Goal: Task Accomplishment & Management: Complete application form

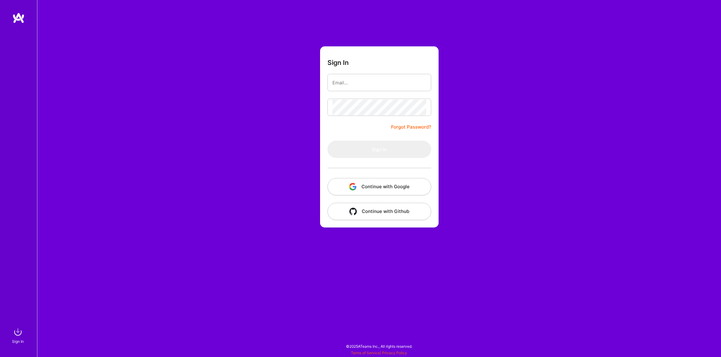
click at [448, 100] on div "Sign In Forgot Password? Sign In Continue with Google Continue with Github" at bounding box center [379, 178] width 684 height 357
click at [395, 86] on input "email" at bounding box center [380, 83] width 94 height 16
type input "[PERSON_NAME][EMAIL_ADDRESS][DOMAIN_NAME]"
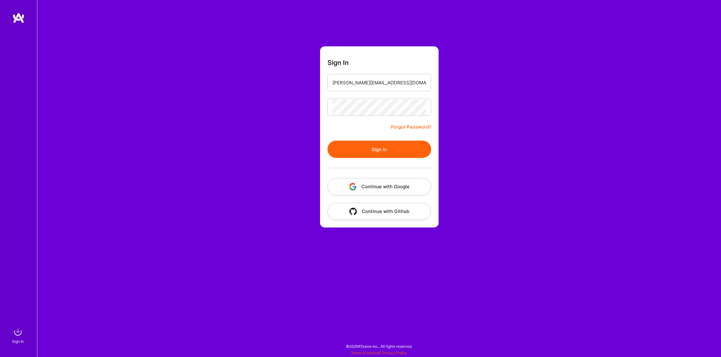
click at [378, 146] on button "Sign In" at bounding box center [380, 148] width 104 height 17
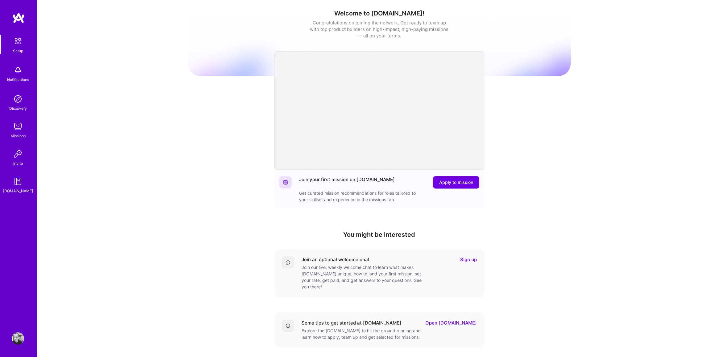
click at [13, 120] on img at bounding box center [18, 126] width 12 height 12
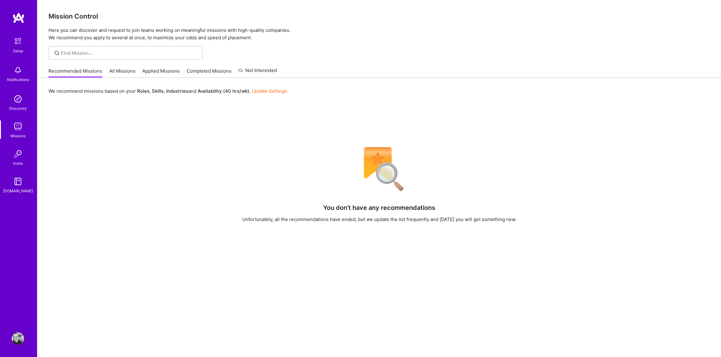
click at [124, 67] on div "Recommended Missions All Missions Applied Missions Completed Missions Not Inter…" at bounding box center [162, 70] width 228 height 13
click at [127, 72] on link "All Missions" at bounding box center [122, 73] width 26 height 10
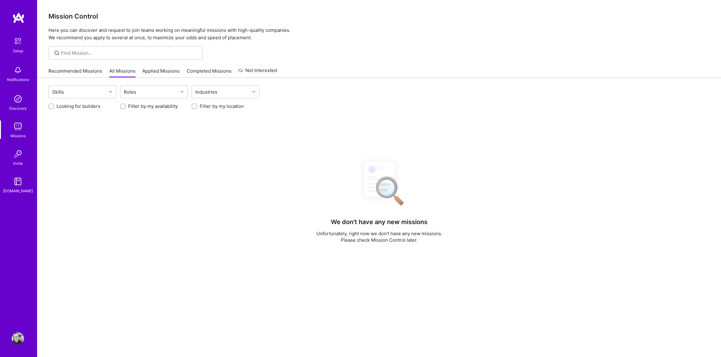
click at [154, 71] on link "Applied Missions" at bounding box center [160, 73] width 37 height 10
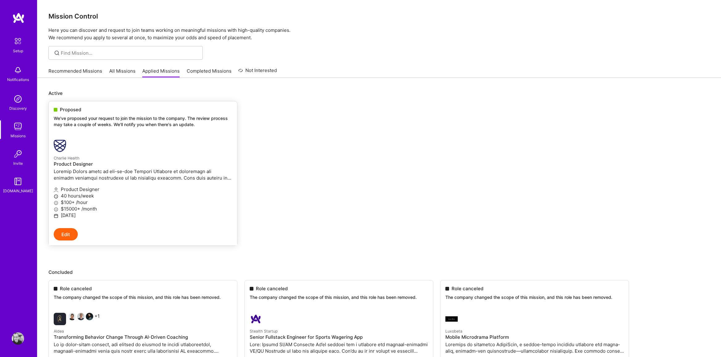
click at [164, 114] on div "Proposed We've proposed your request to join the mission to the company. The re…" at bounding box center [143, 117] width 188 height 33
click at [86, 157] on p "Charlie Health" at bounding box center [143, 157] width 178 height 7
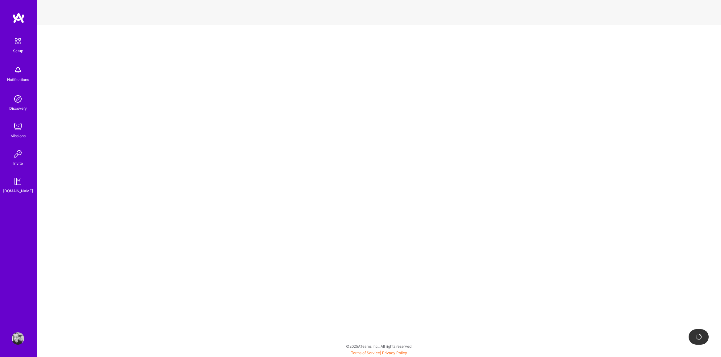
select select "US"
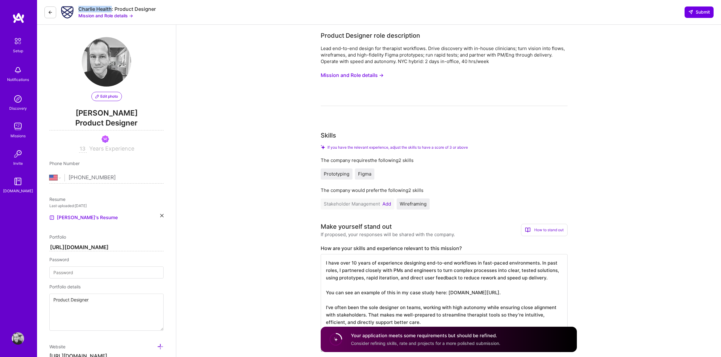
drag, startPoint x: 79, startPoint y: 8, endPoint x: 111, endPoint y: 8, distance: 31.2
click at [111, 8] on div "Charlie Health: Product Designer" at bounding box center [116, 9] width 77 height 6
copy div "Charlie Health"
